Goal: Navigation & Orientation: Understand site structure

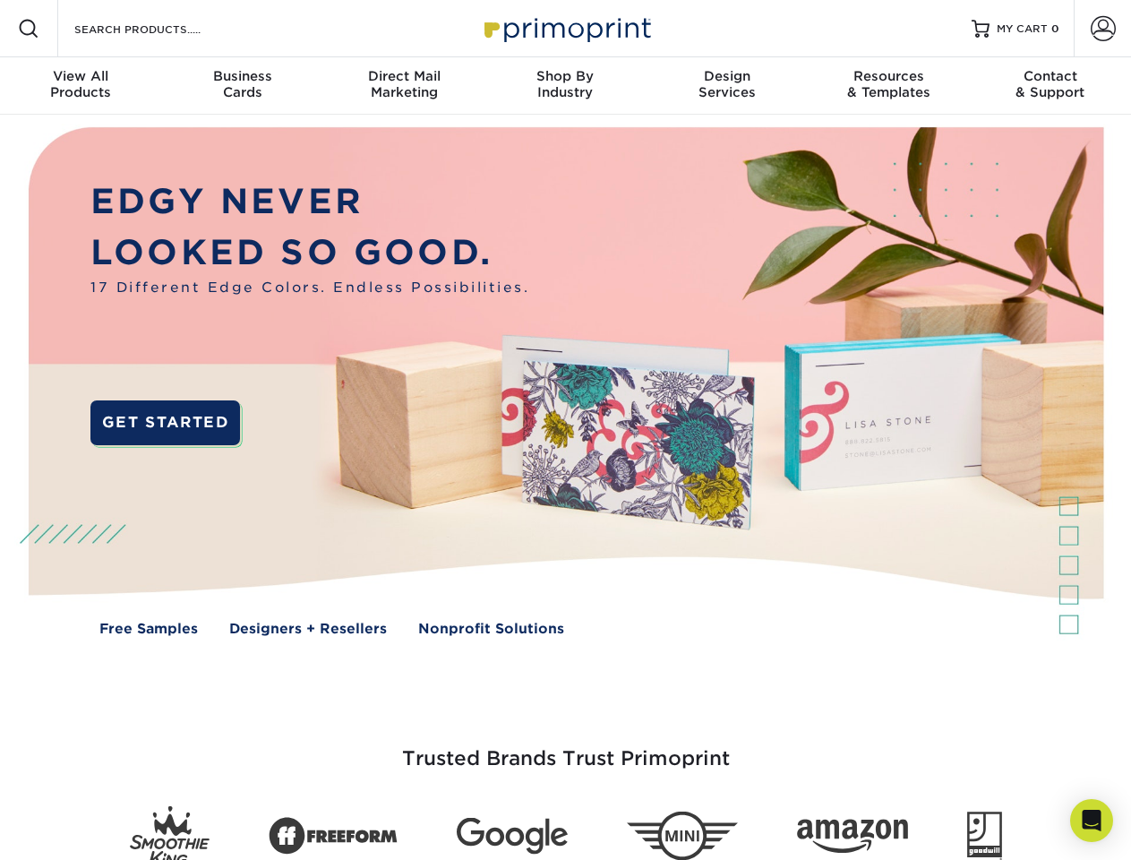
click at [565, 430] on img at bounding box center [565, 395] width 1120 height 560
click at [29, 29] on span at bounding box center [28, 28] width 21 height 21
click at [1103, 29] on span at bounding box center [1103, 28] width 25 height 25
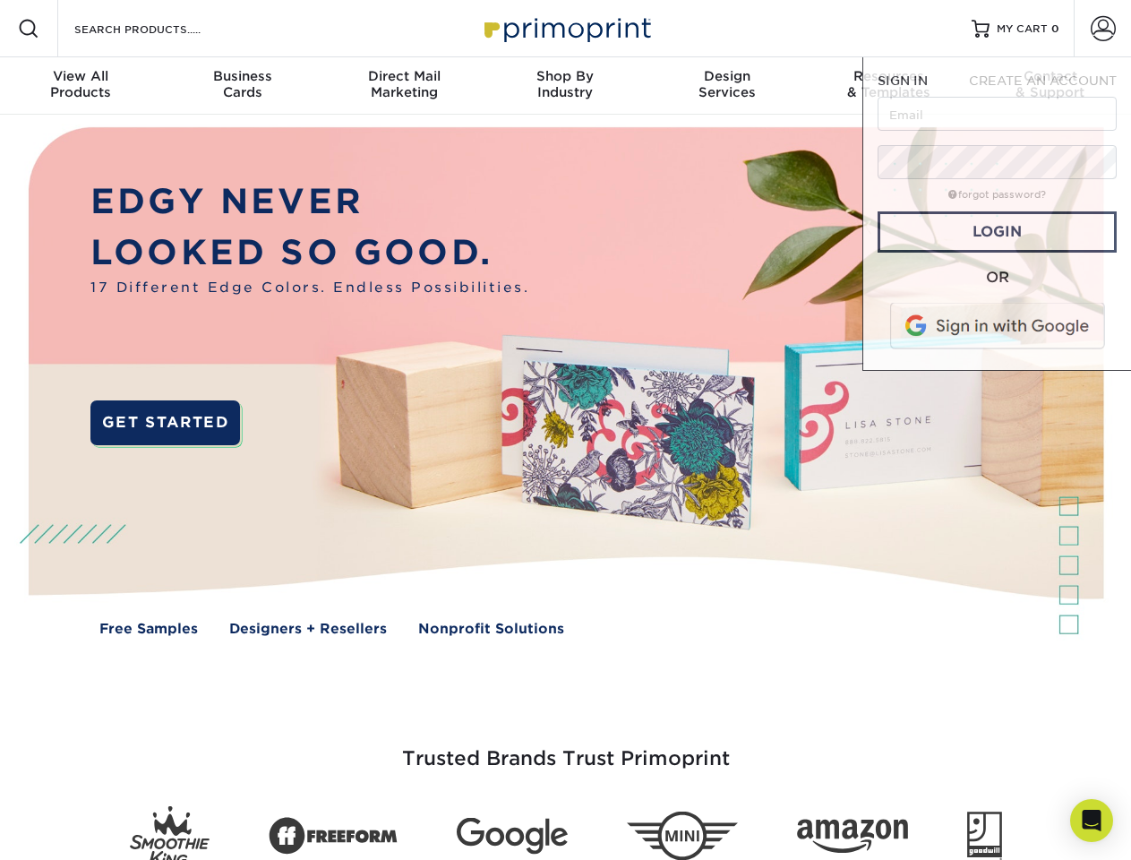
click at [81, 86] on div "View All Products" at bounding box center [80, 84] width 161 height 32
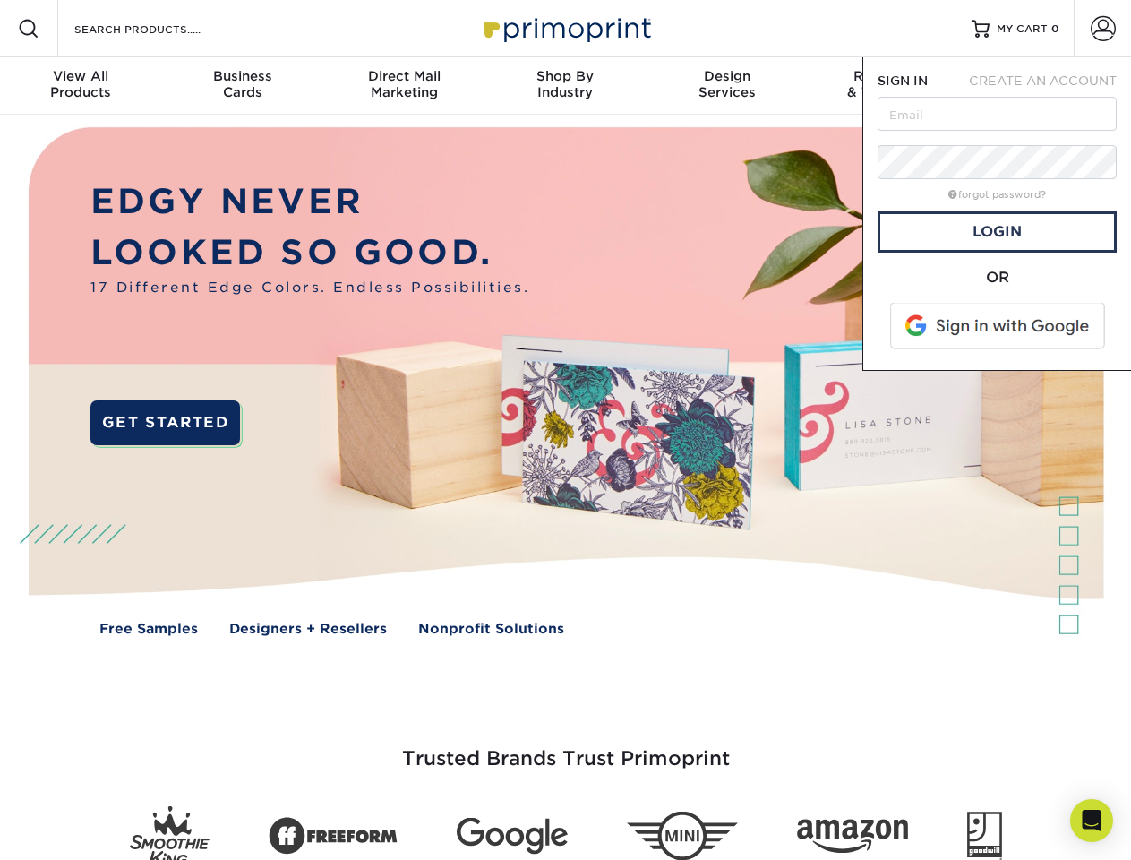
click at [242, 86] on div "Business Cards" at bounding box center [241, 84] width 161 height 32
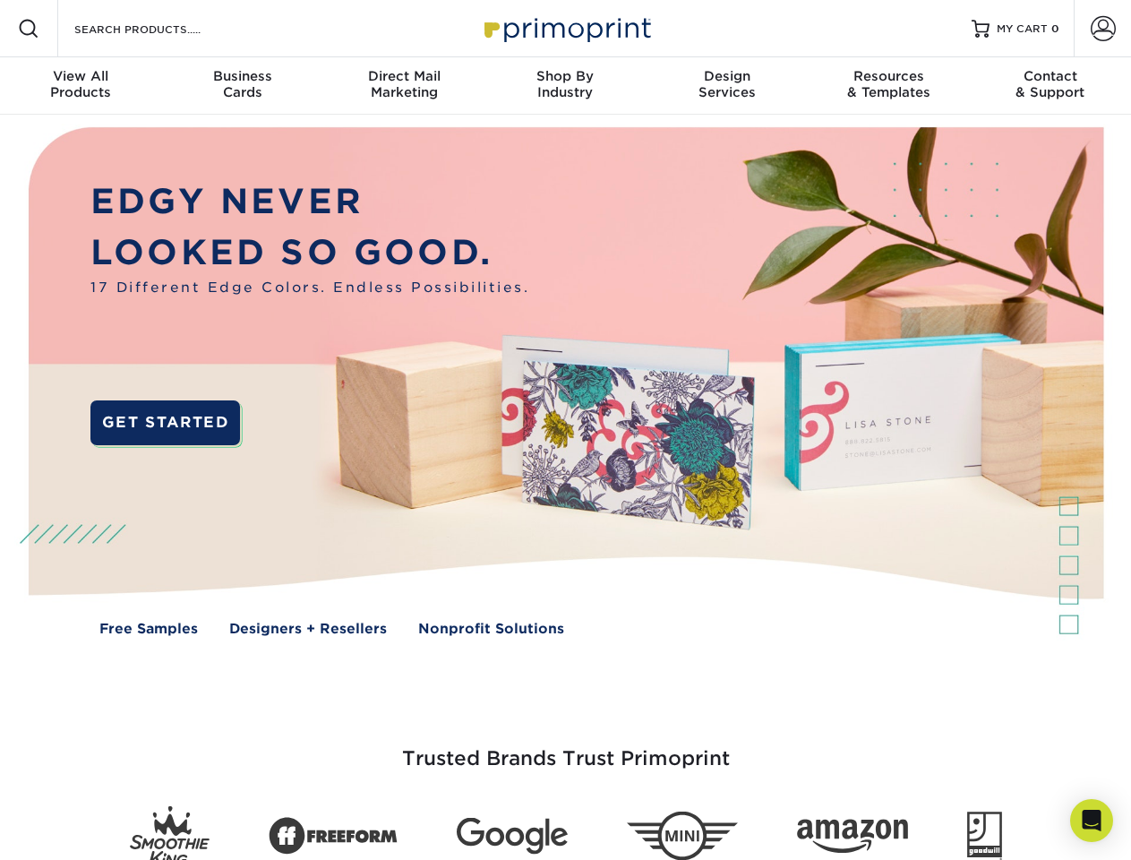
click at [404, 86] on div "Direct Mail Marketing" at bounding box center [403, 84] width 161 height 32
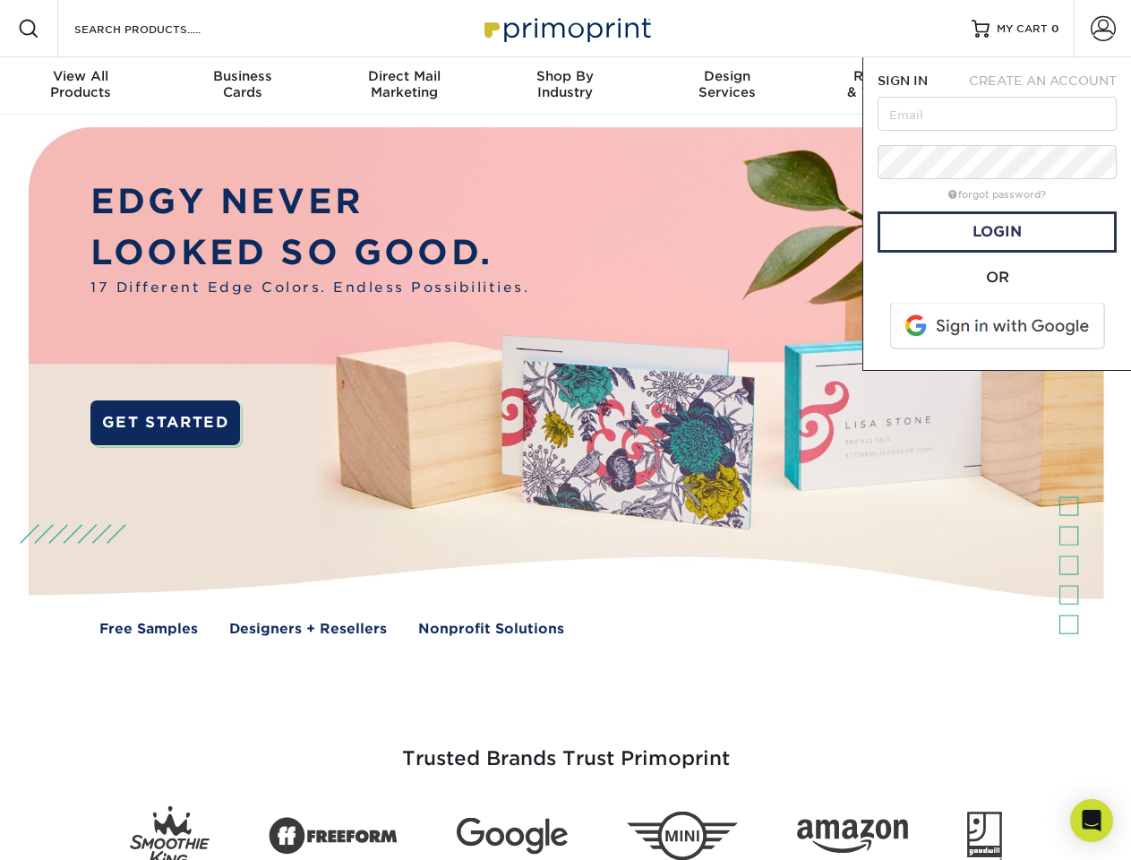
click at [565, 86] on div "Shop By Industry" at bounding box center [565, 84] width 161 height 32
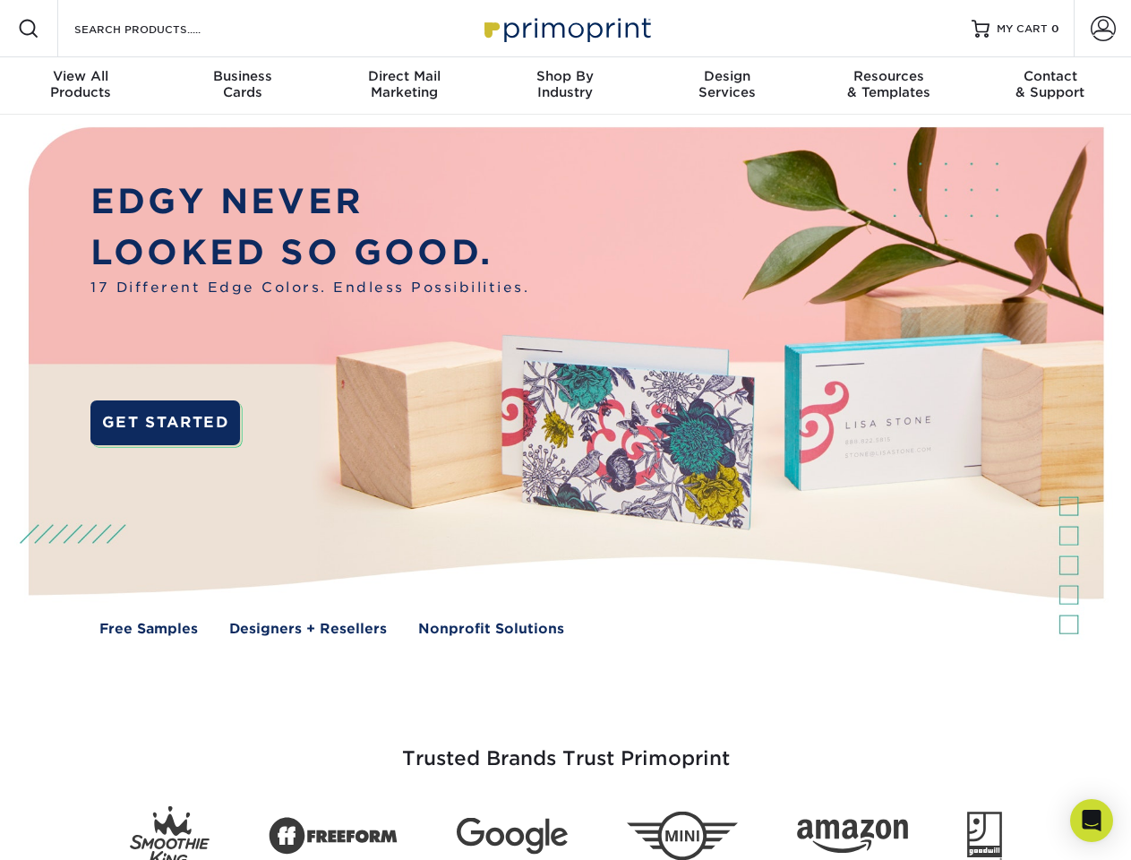
click at [727, 86] on div "Design Services" at bounding box center [727, 84] width 161 height 32
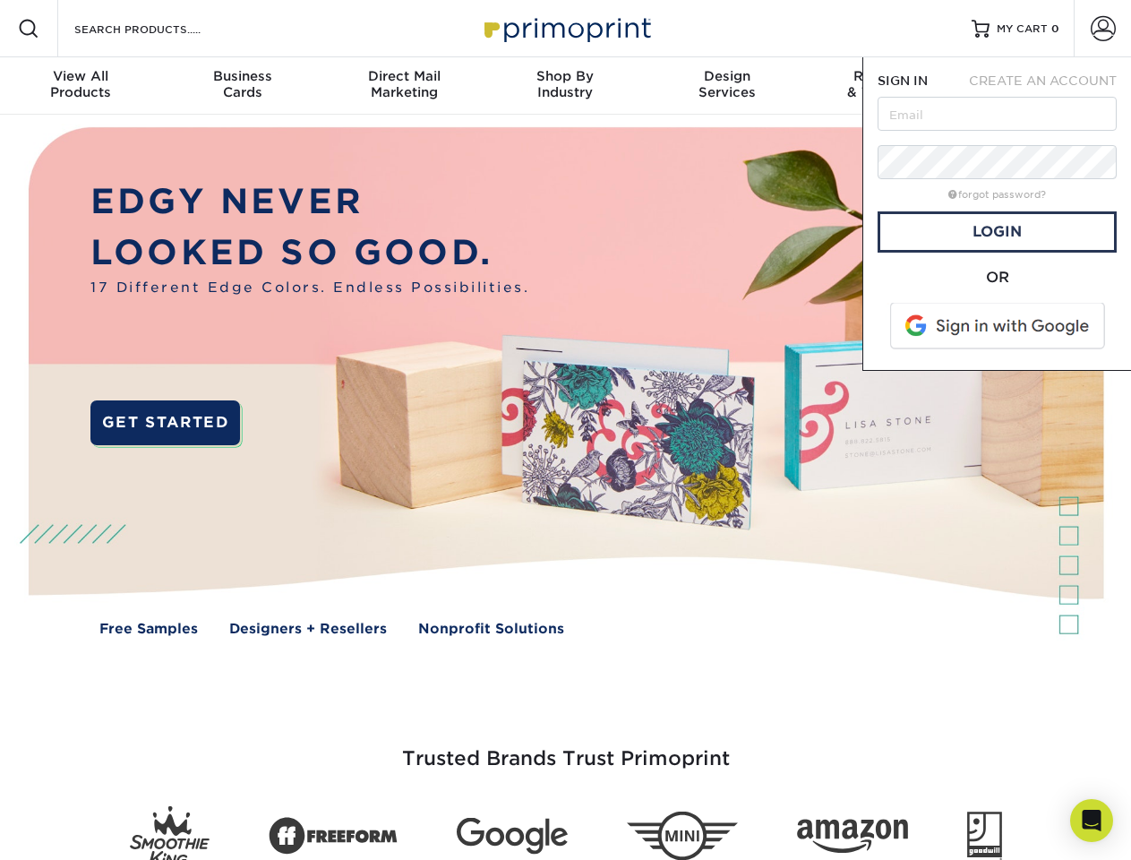
click at [889, 86] on span "SIGN IN" at bounding box center [903, 80] width 50 height 14
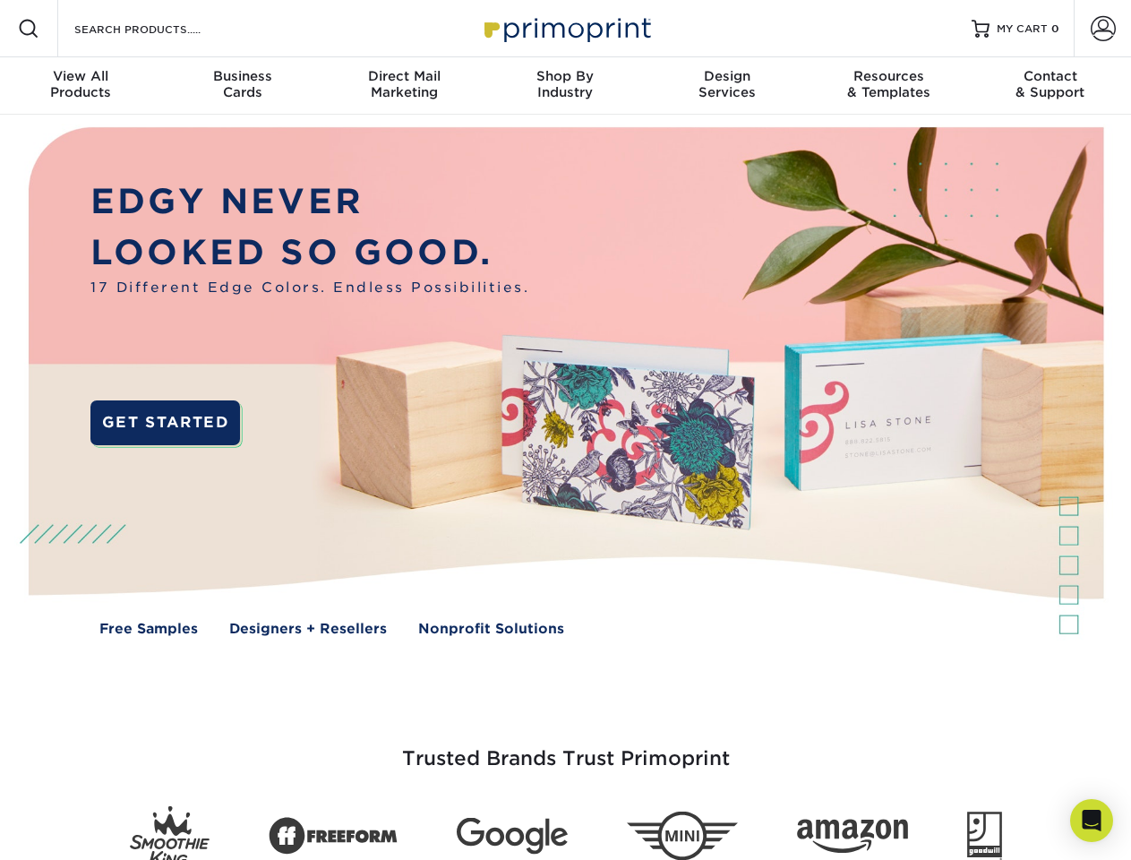
click at [1051, 86] on div "Contact & Support" at bounding box center [1050, 84] width 161 height 32
